Goal: Transaction & Acquisition: Book appointment/travel/reservation

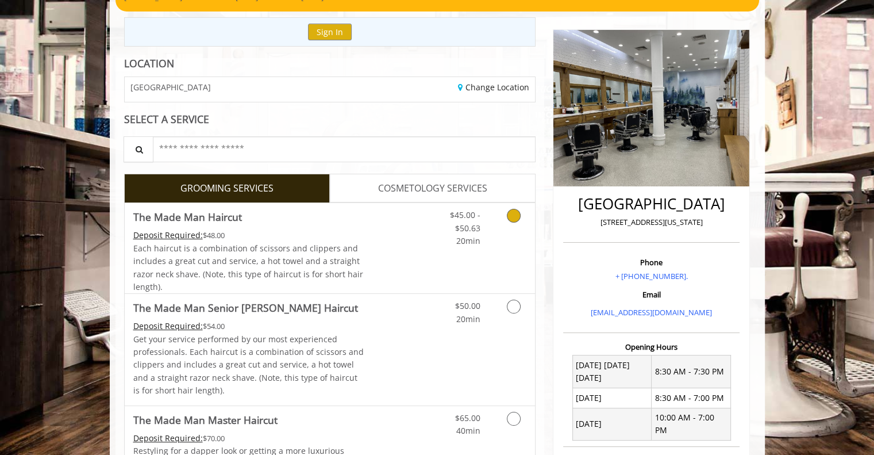
click at [513, 228] on link "Grooming services" at bounding box center [511, 225] width 29 height 44
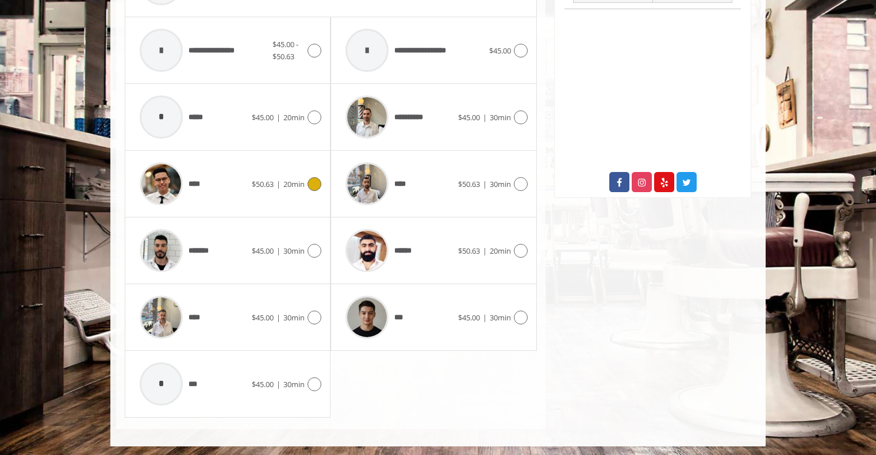
click at [287, 183] on span "20min" at bounding box center [293, 184] width 21 height 10
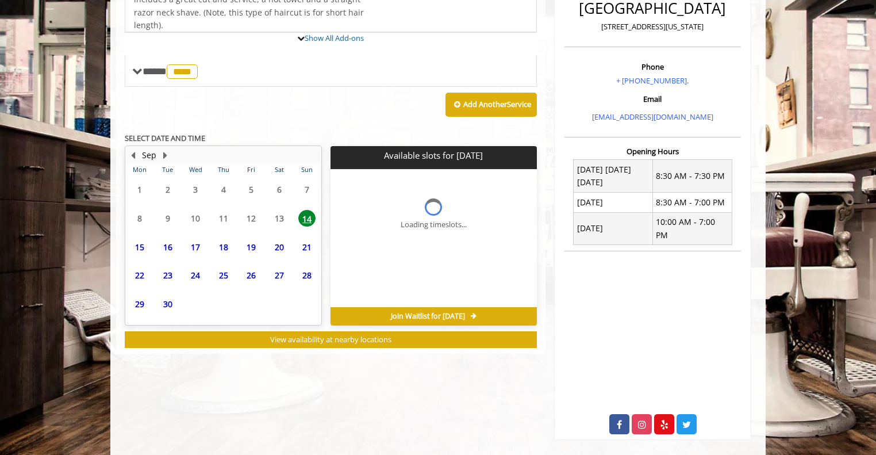
scroll to position [341, 0]
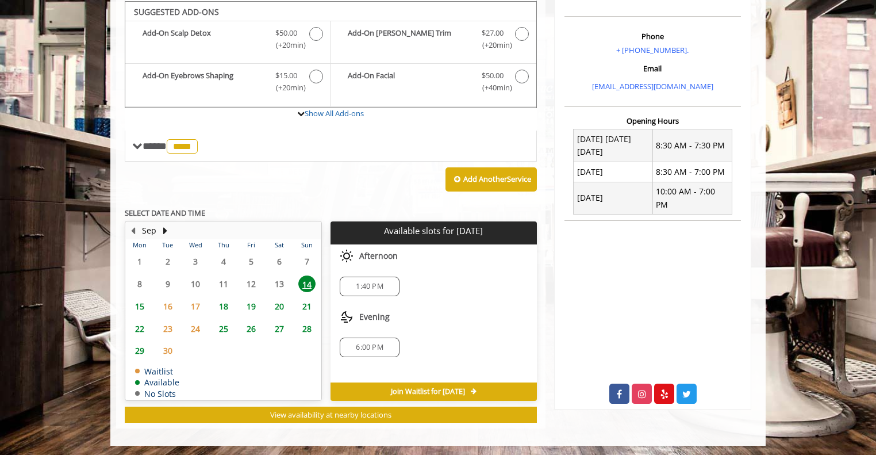
click at [364, 347] on span "6:00 PM" at bounding box center [369, 347] width 27 height 9
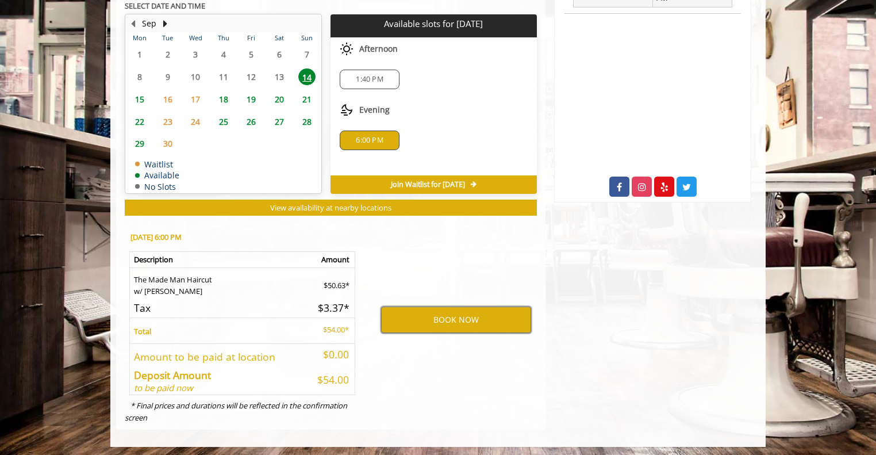
scroll to position [490, 0]
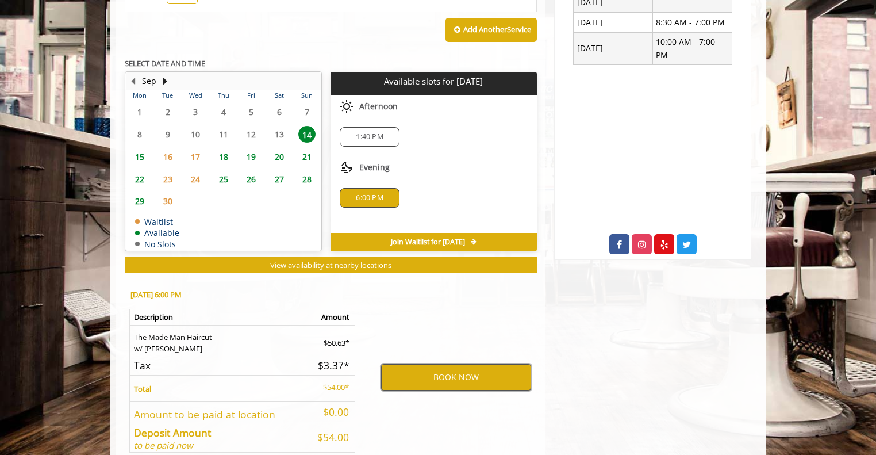
click at [429, 371] on button "BOOK NOW" at bounding box center [456, 377] width 150 height 26
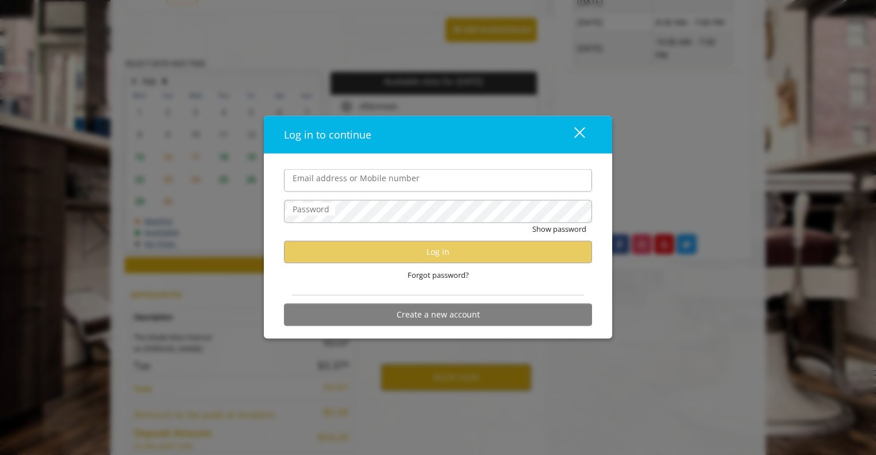
type input "**********"
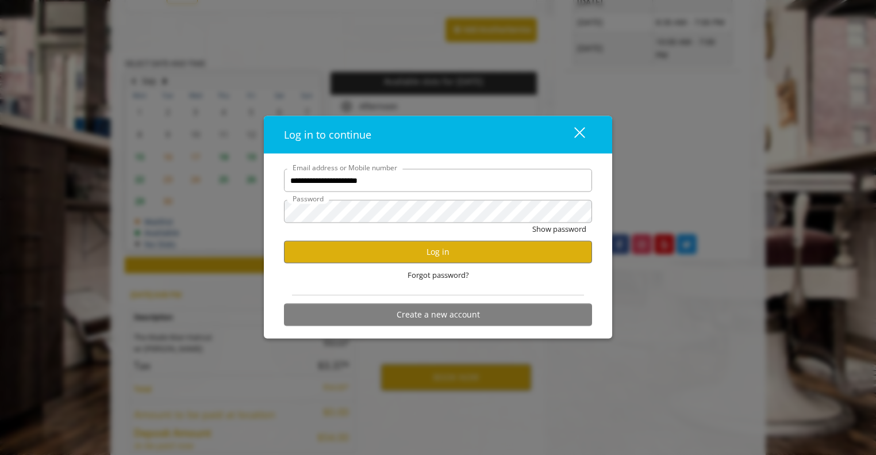
scroll to position [0, 0]
click at [394, 248] on button "Log in" at bounding box center [438, 251] width 308 height 22
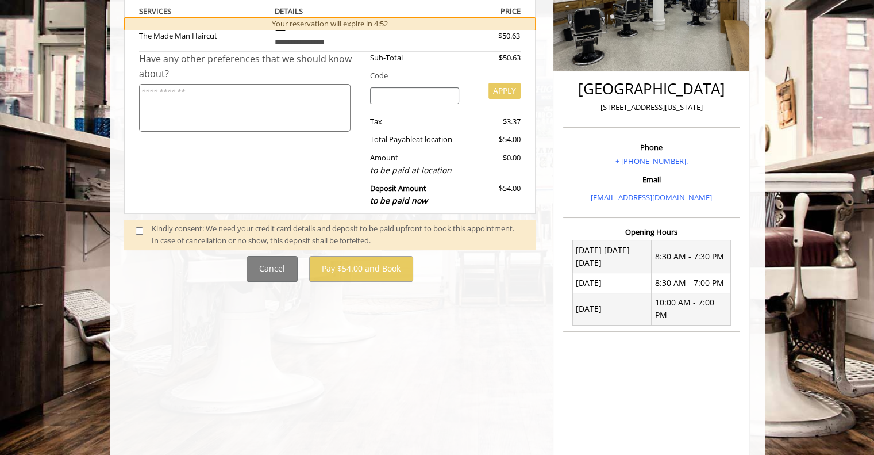
scroll to position [290, 0]
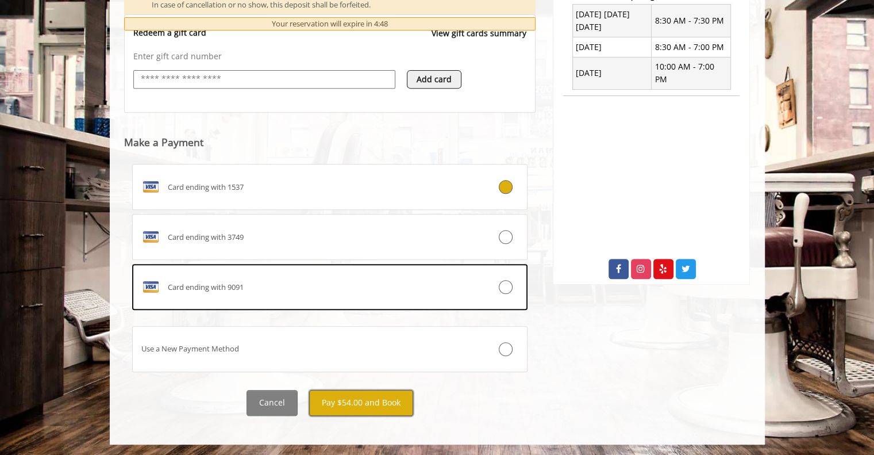
click at [347, 401] on button "Pay $54.00 and Book" at bounding box center [361, 403] width 104 height 26
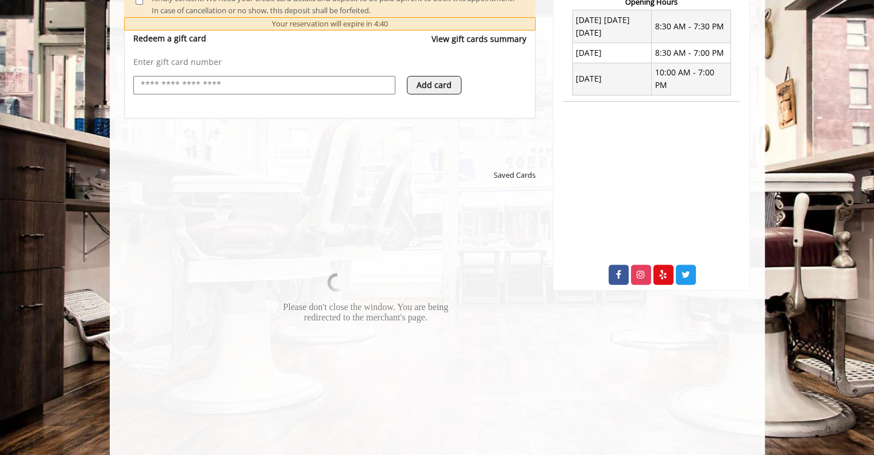
scroll to position [466, 0]
